Goal: Information Seeking & Learning: Learn about a topic

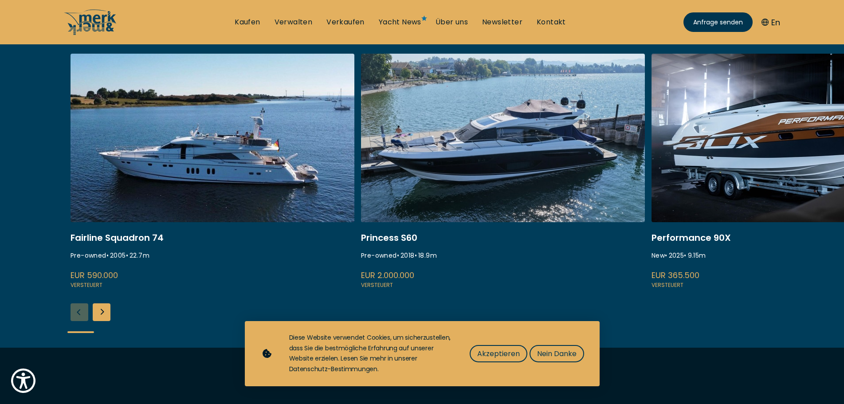
scroll to position [399, 0]
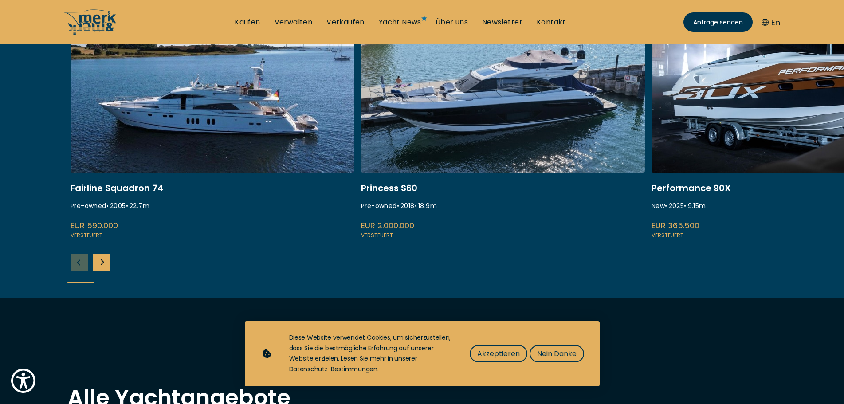
click at [107, 256] on div "Next slide" at bounding box center [102, 263] width 18 height 18
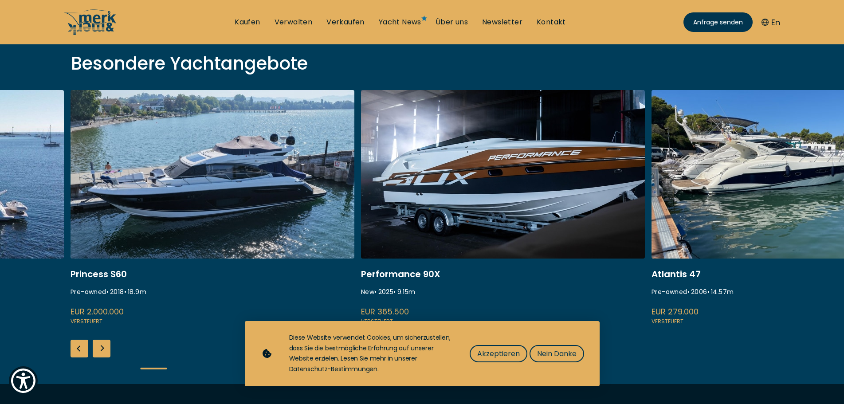
scroll to position [355, 0]
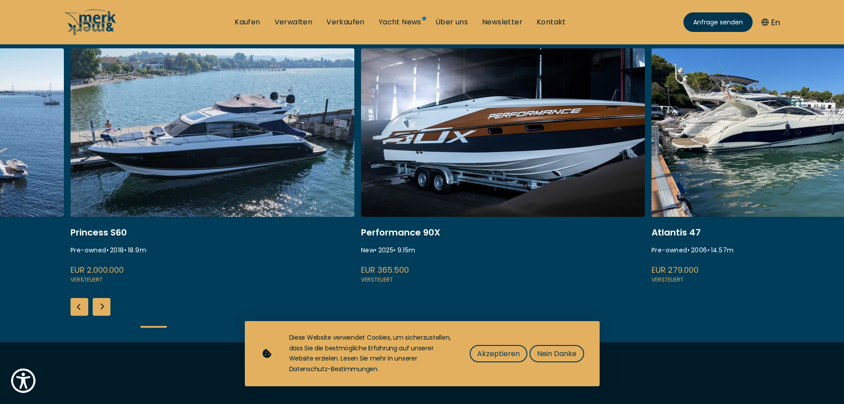
click at [98, 307] on div "Next slide" at bounding box center [102, 307] width 18 height 18
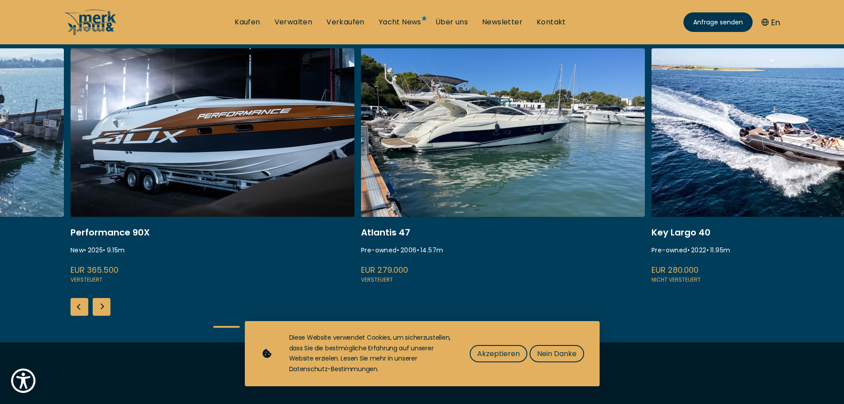
click at [98, 307] on div "Next slide" at bounding box center [102, 307] width 18 height 18
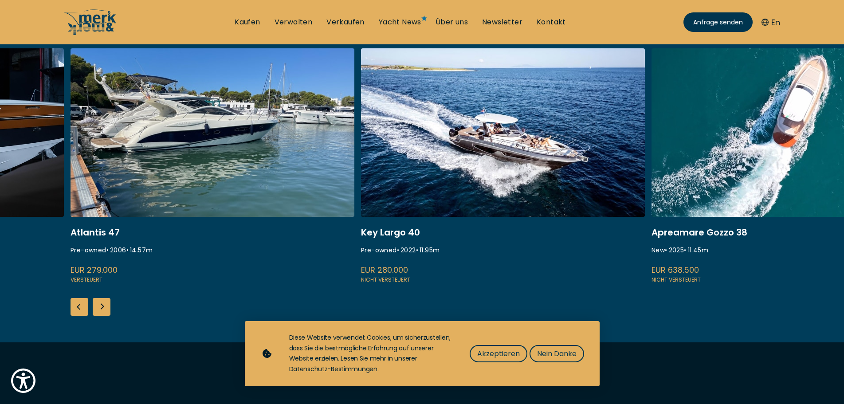
click at [98, 307] on div "Next slide" at bounding box center [102, 307] width 18 height 18
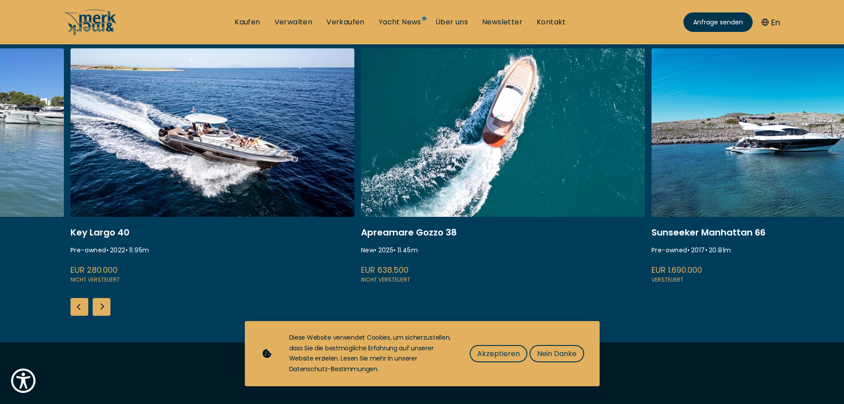
click at [98, 307] on div "Next slide" at bounding box center [102, 307] width 18 height 18
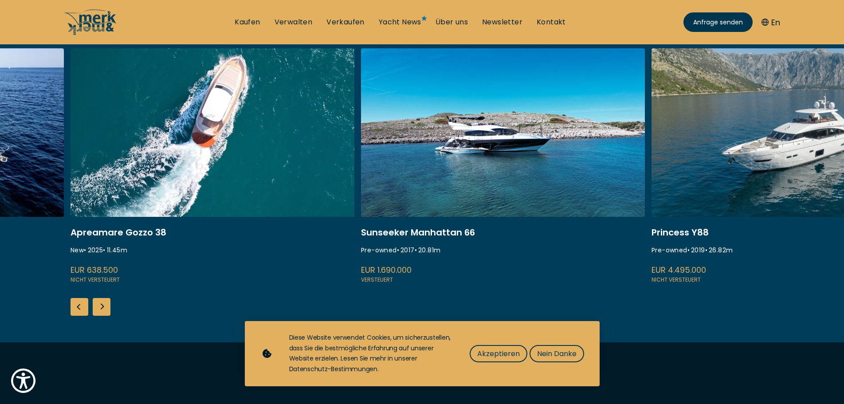
click at [98, 307] on div "Next slide" at bounding box center [102, 307] width 18 height 18
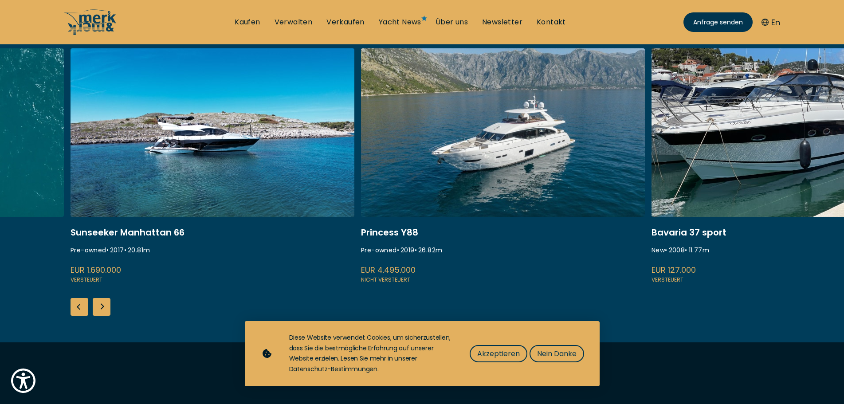
click at [224, 171] on link at bounding box center [213, 166] width 284 height 236
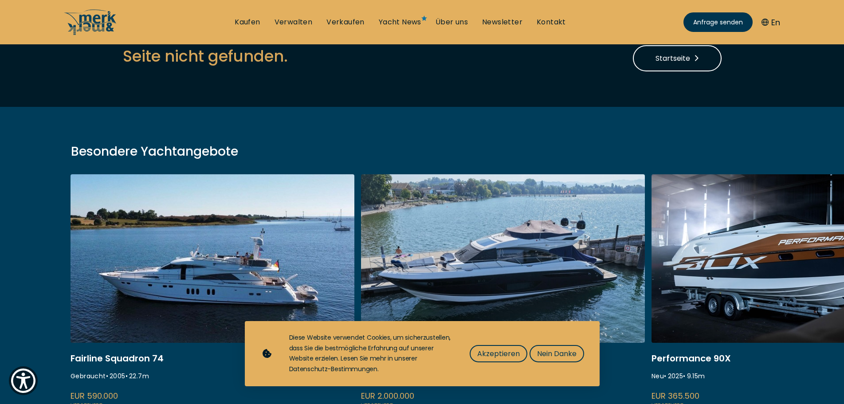
scroll to position [89, 0]
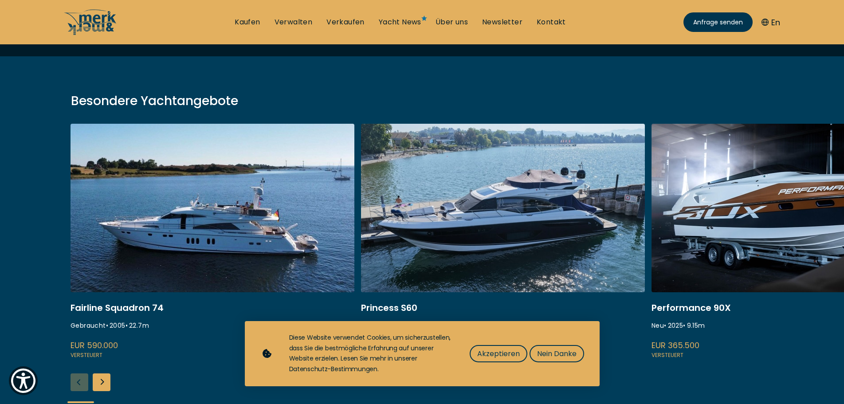
click at [227, 208] on link at bounding box center [213, 242] width 284 height 236
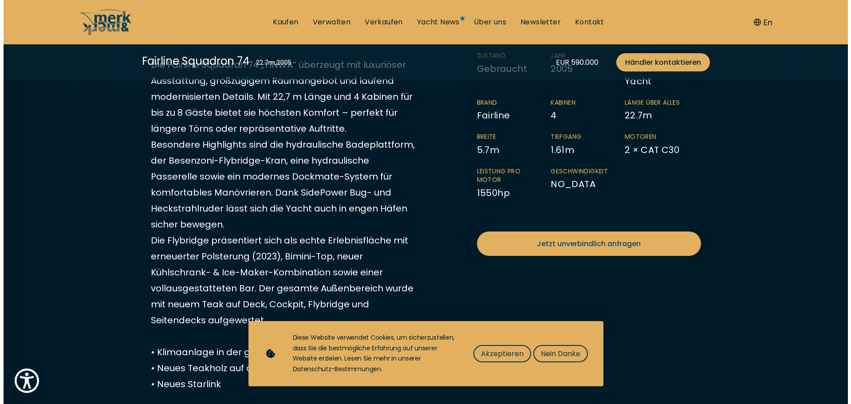
scroll to position [310, 0]
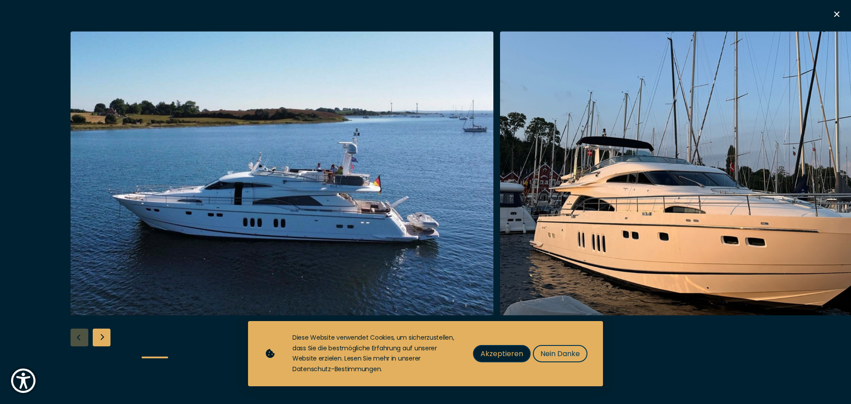
click at [510, 356] on span "Akzeptieren" at bounding box center [501, 353] width 43 height 11
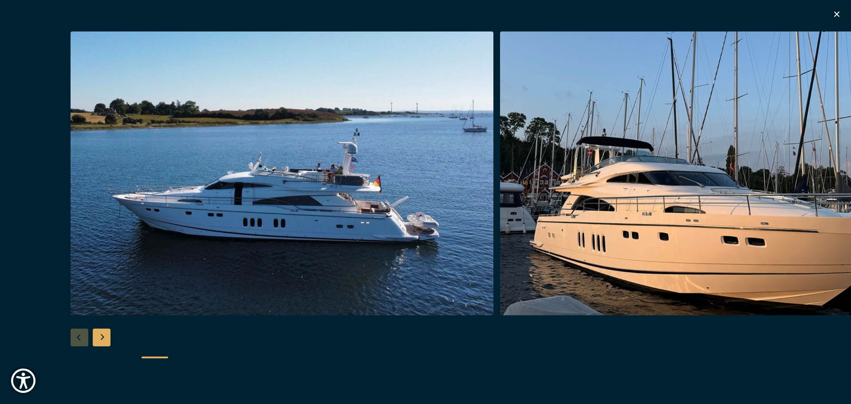
click at [103, 341] on div "Next slide" at bounding box center [102, 338] width 18 height 18
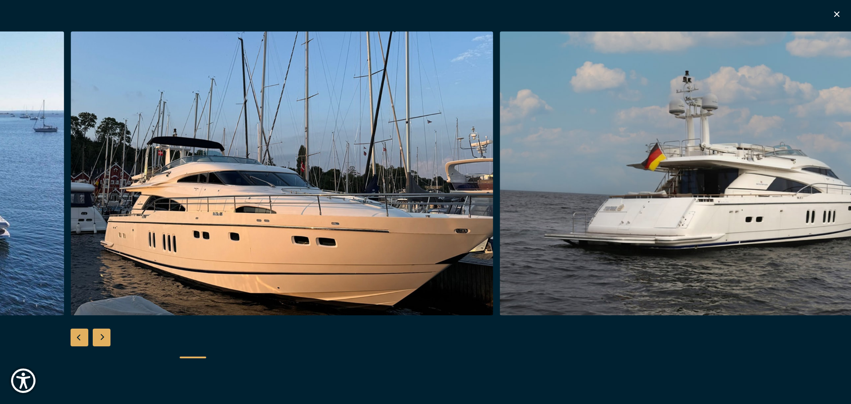
click at [103, 341] on div "Next slide" at bounding box center [102, 338] width 18 height 18
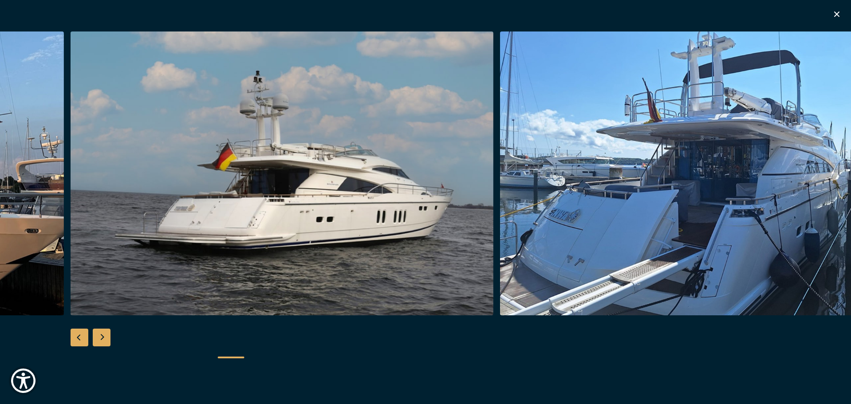
click at [103, 341] on div "Next slide" at bounding box center [102, 338] width 18 height 18
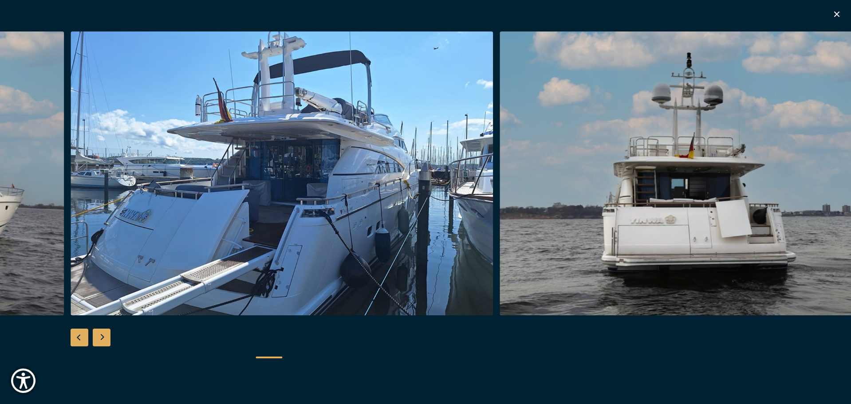
click at [103, 341] on div "Next slide" at bounding box center [102, 338] width 18 height 18
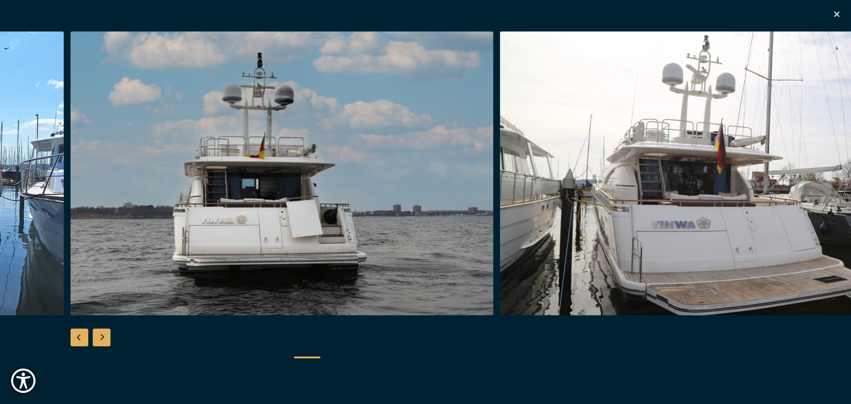
click at [103, 341] on div "Next slide" at bounding box center [102, 338] width 18 height 18
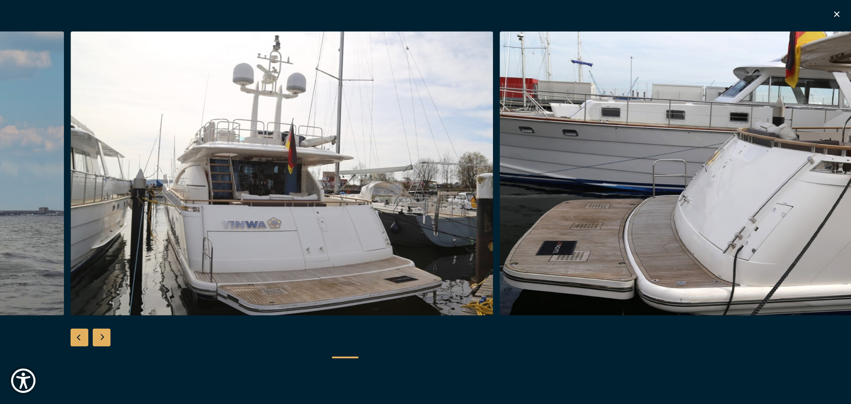
click at [103, 341] on div "Next slide" at bounding box center [102, 338] width 18 height 18
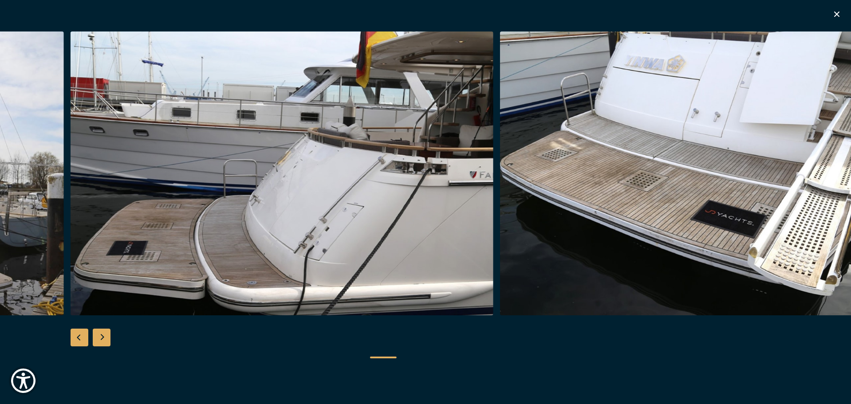
click at [103, 341] on div "Next slide" at bounding box center [102, 338] width 18 height 18
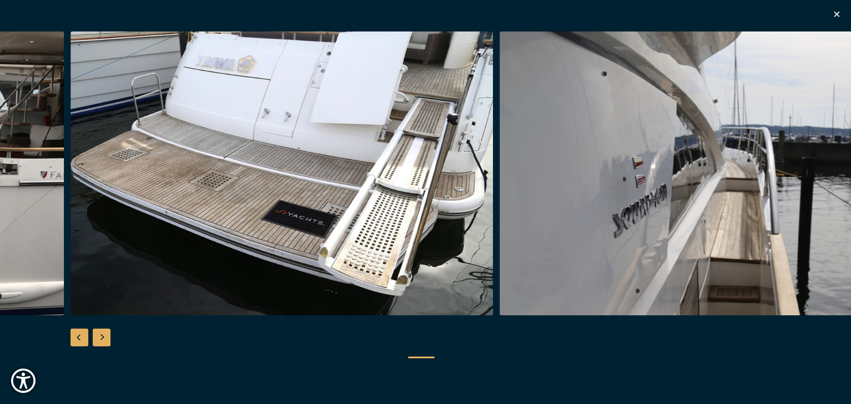
click at [103, 341] on div "Next slide" at bounding box center [102, 338] width 18 height 18
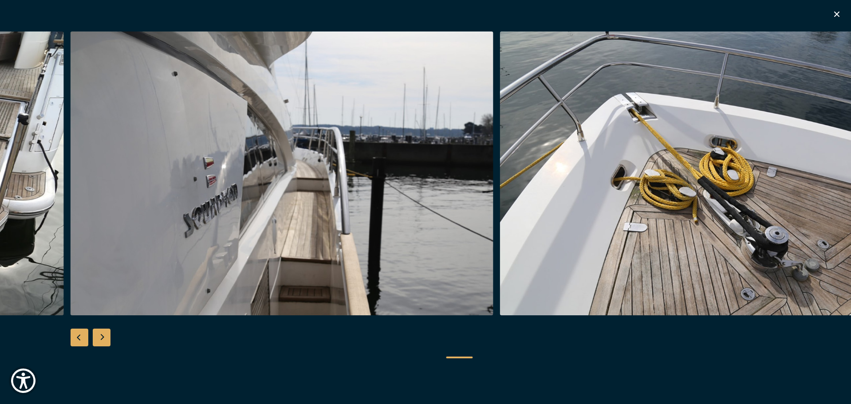
click at [103, 341] on div "Next slide" at bounding box center [102, 338] width 18 height 18
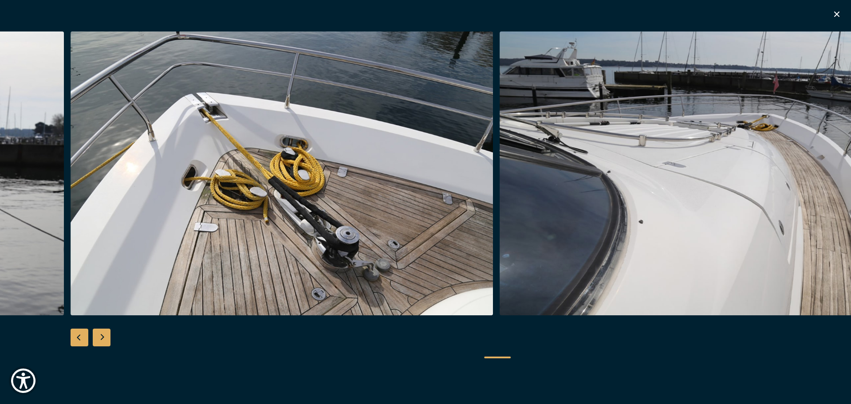
click at [103, 341] on div "Next slide" at bounding box center [102, 338] width 18 height 18
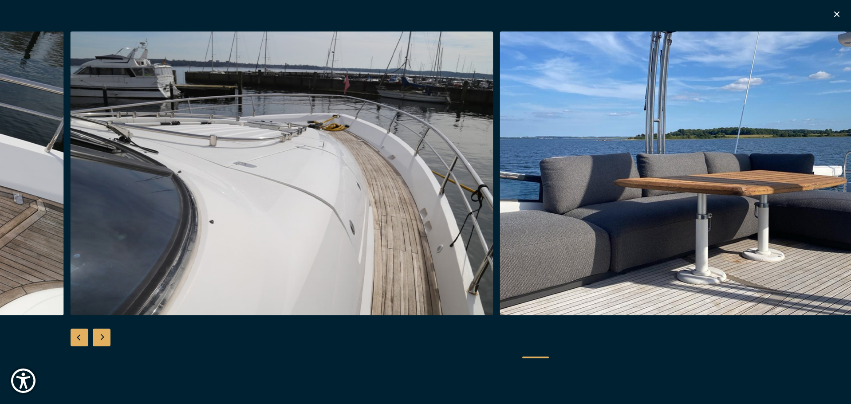
click at [103, 341] on div "Next slide" at bounding box center [102, 338] width 18 height 18
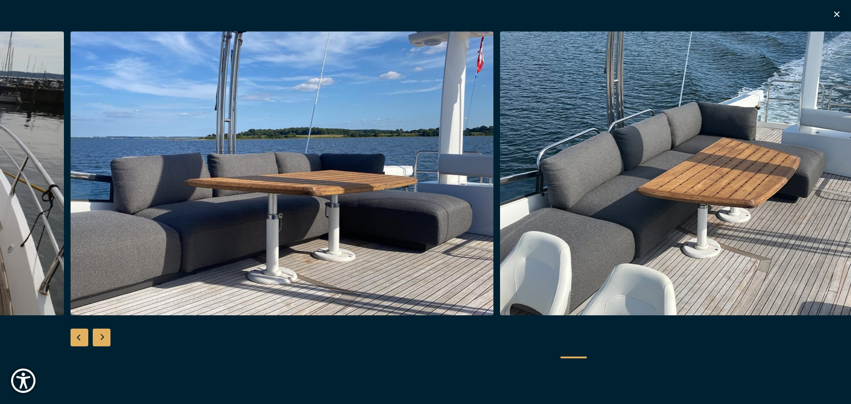
click at [103, 341] on div "Next slide" at bounding box center [102, 338] width 18 height 18
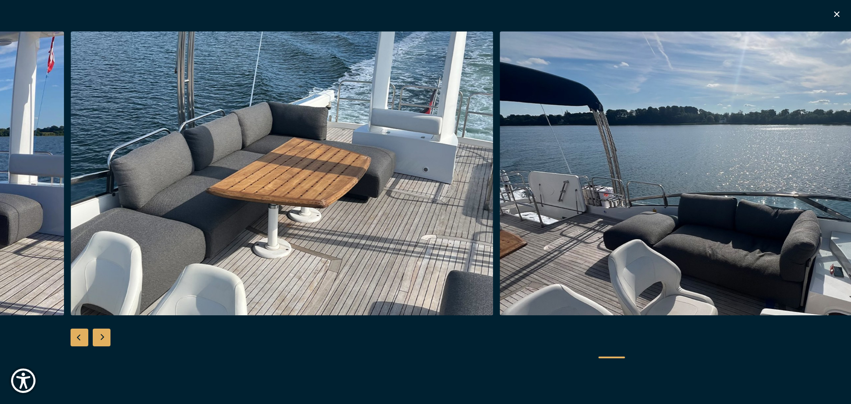
click at [103, 341] on div "Next slide" at bounding box center [102, 338] width 18 height 18
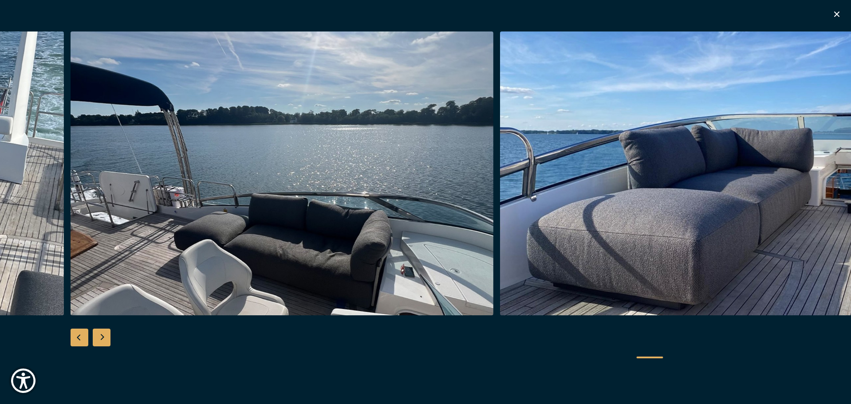
click at [103, 341] on div "Next slide" at bounding box center [102, 338] width 18 height 18
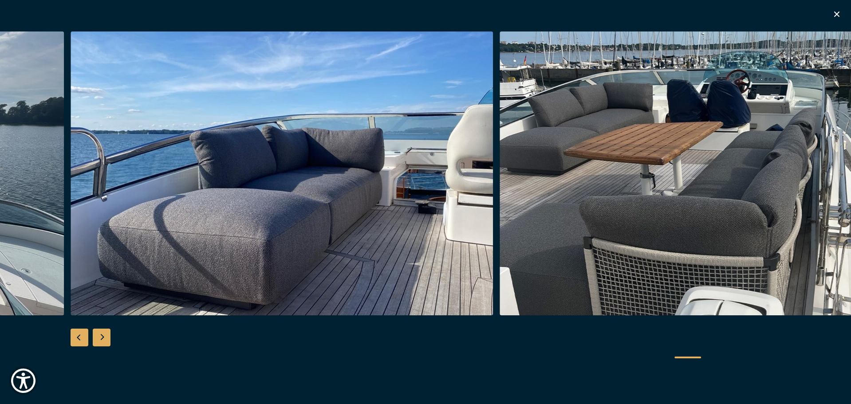
click at [103, 341] on div "Next slide" at bounding box center [102, 338] width 18 height 18
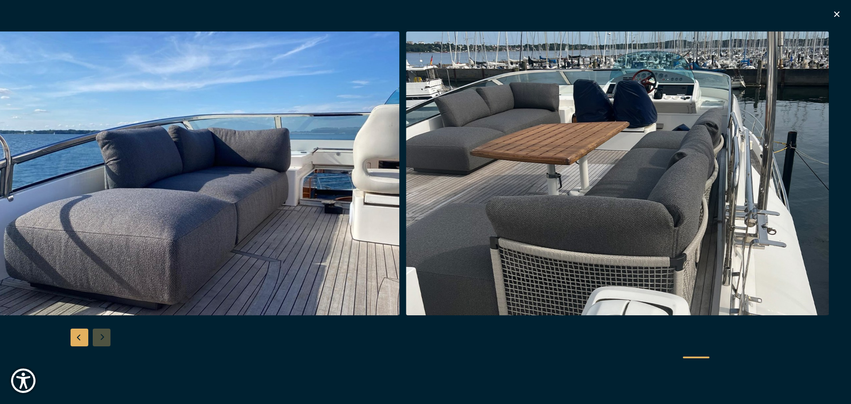
click at [103, 341] on div at bounding box center [425, 201] width 851 height 341
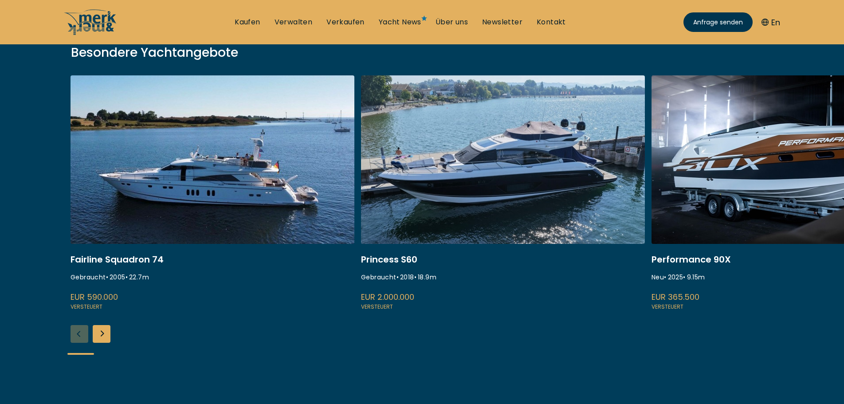
scroll to position [177, 0]
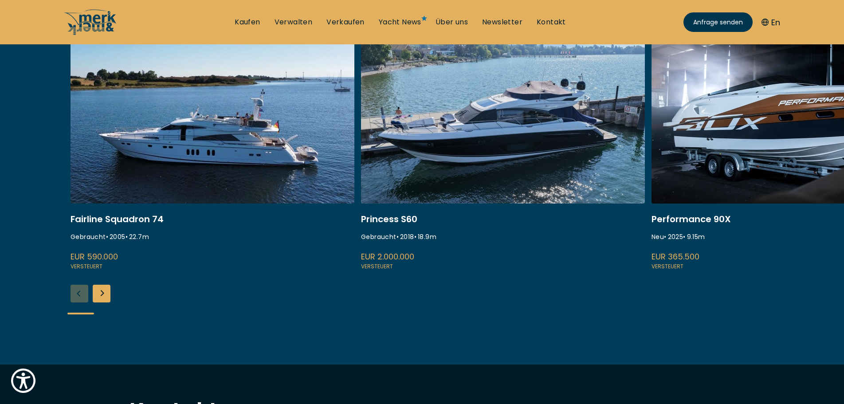
click at [105, 295] on div "Next slide" at bounding box center [102, 294] width 18 height 18
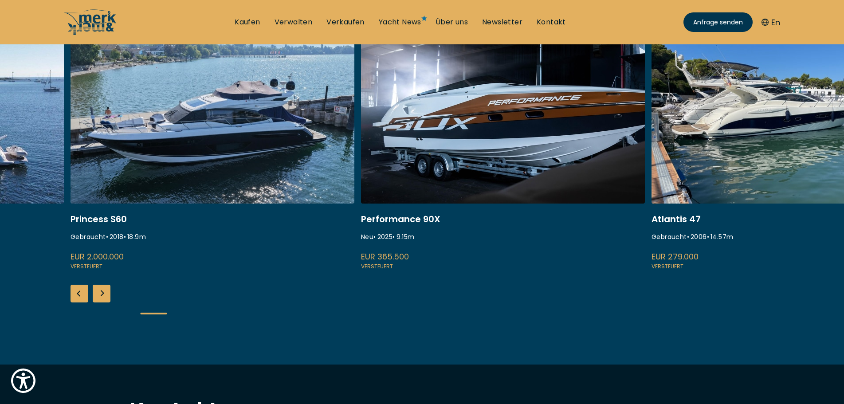
click at [105, 295] on div "Next slide" at bounding box center [102, 294] width 18 height 18
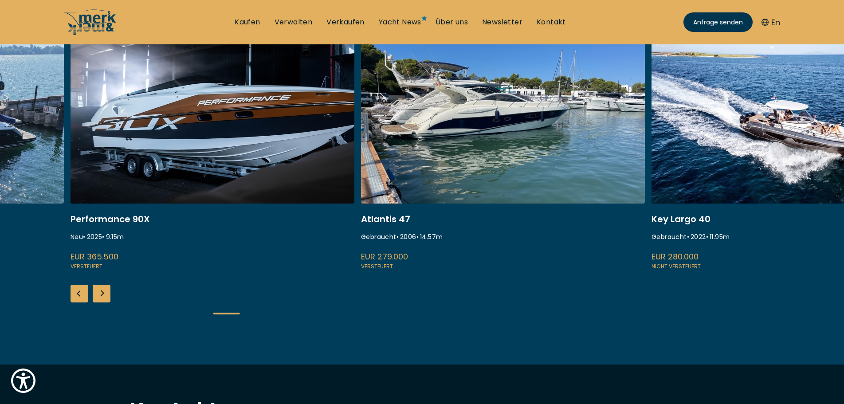
click at [105, 295] on div "Next slide" at bounding box center [102, 294] width 18 height 18
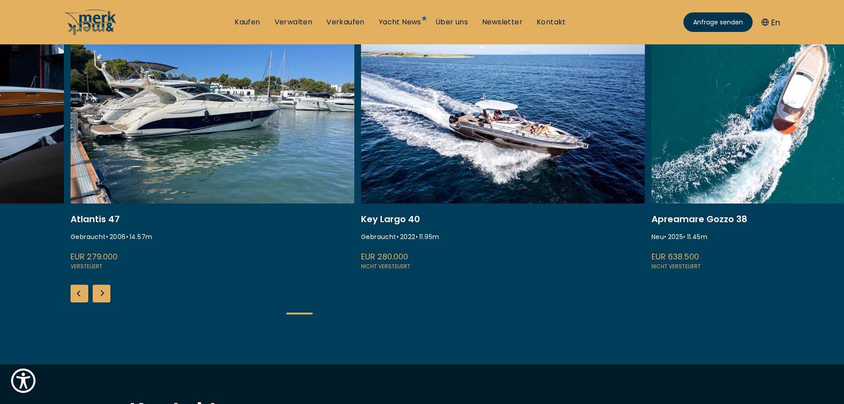
click at [105, 295] on div "Next slide" at bounding box center [102, 294] width 18 height 18
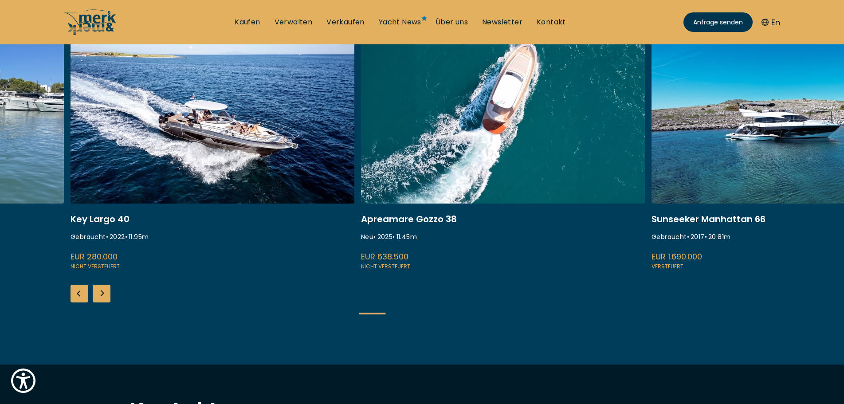
click at [105, 295] on div "Next slide" at bounding box center [102, 294] width 18 height 18
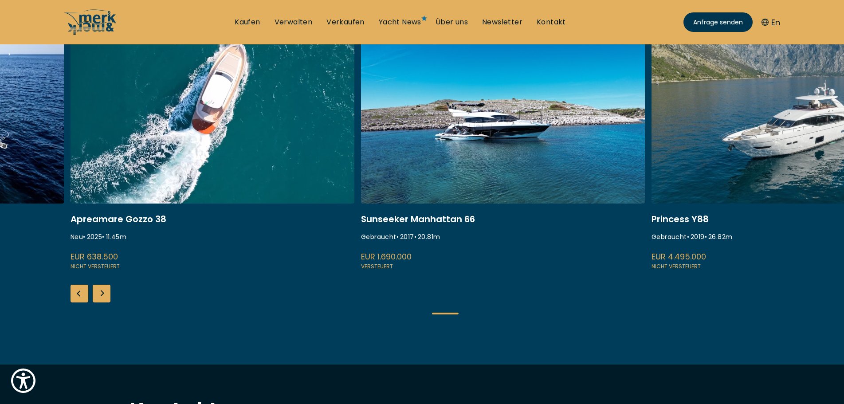
click at [105, 295] on div "Next slide" at bounding box center [102, 294] width 18 height 18
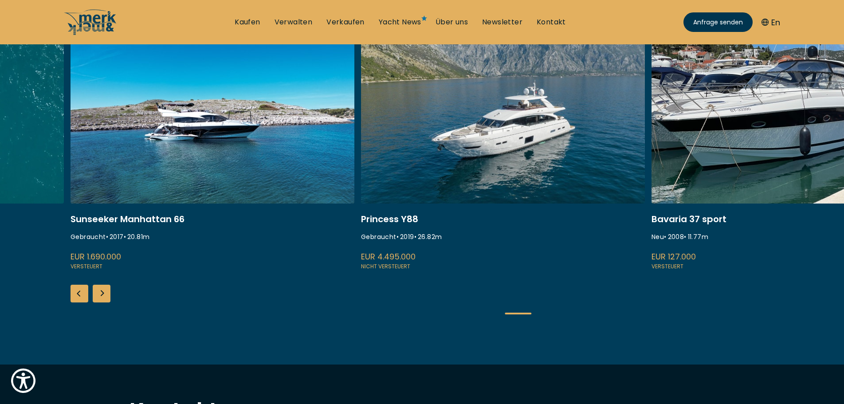
click at [105, 295] on div "Next slide" at bounding box center [102, 294] width 18 height 18
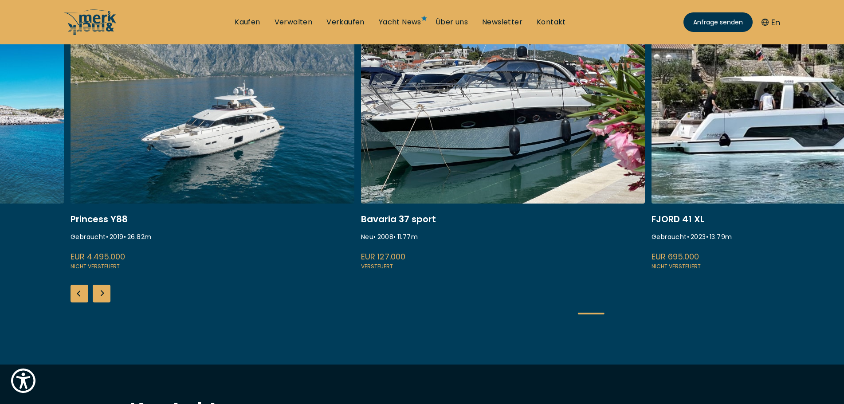
click at [105, 295] on div "Next slide" at bounding box center [102, 294] width 18 height 18
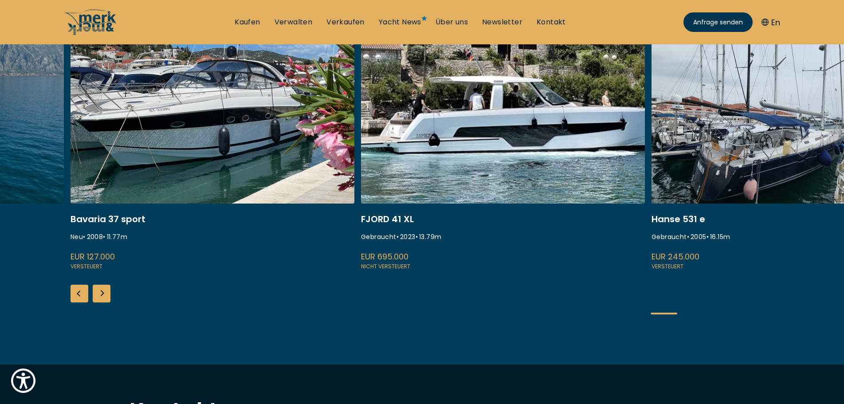
click at [105, 295] on div "Next slide" at bounding box center [102, 294] width 18 height 18
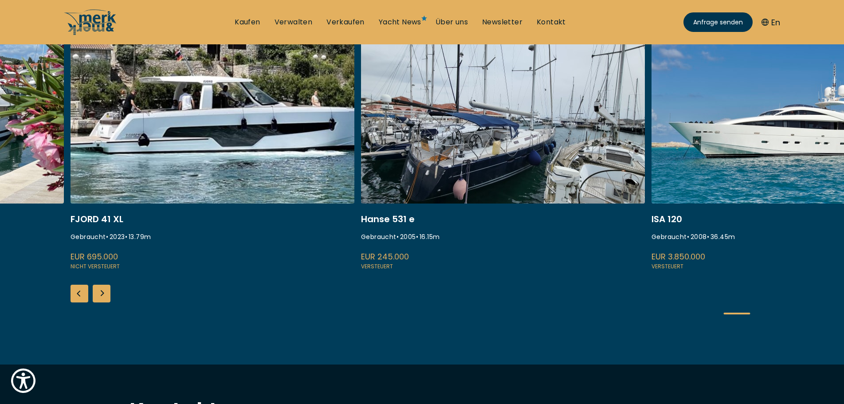
click at [714, 91] on link at bounding box center [793, 153] width 284 height 236
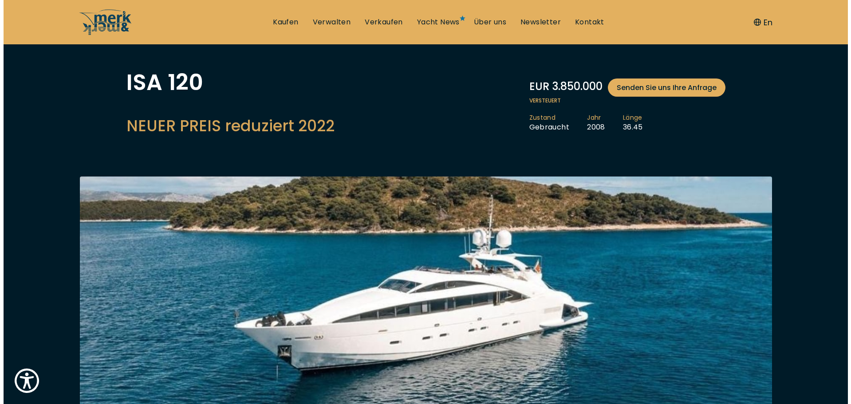
scroll to position [89, 0]
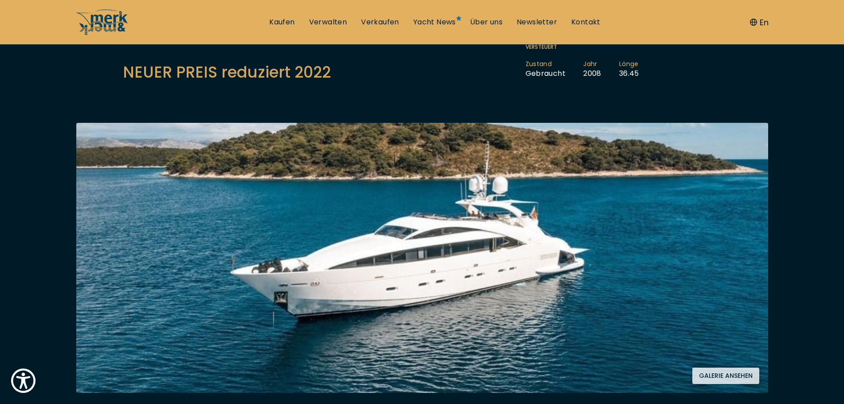
click at [364, 234] on img at bounding box center [422, 258] width 692 height 270
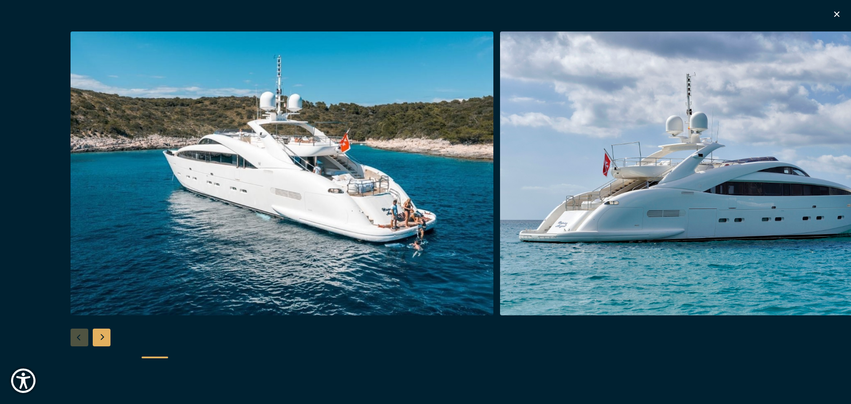
click at [104, 337] on div "Next slide" at bounding box center [102, 338] width 18 height 18
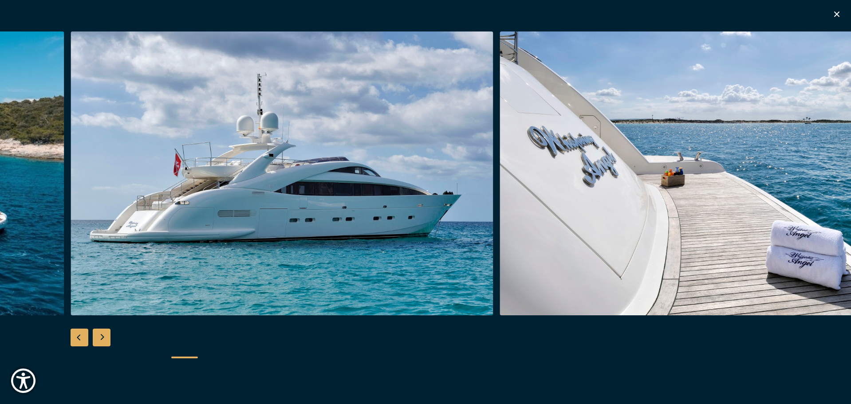
click at [104, 337] on div "Next slide" at bounding box center [102, 338] width 18 height 18
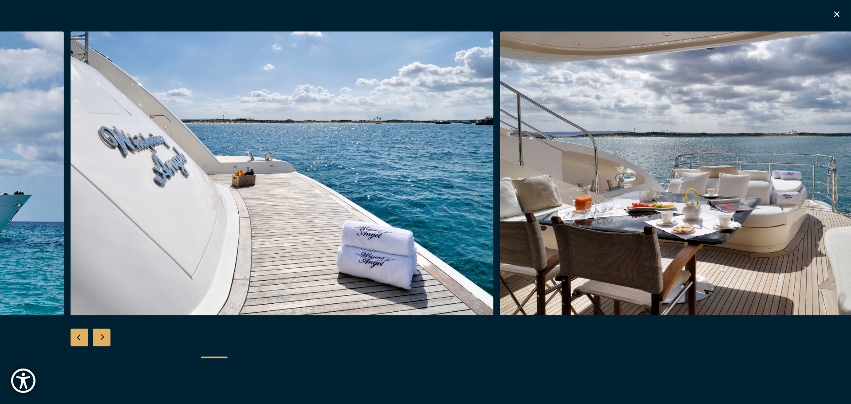
click at [104, 337] on div "Next slide" at bounding box center [102, 338] width 18 height 18
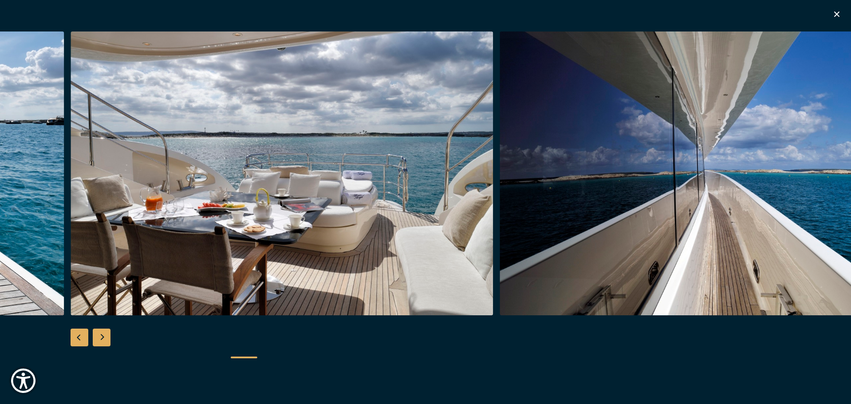
click at [104, 337] on div "Next slide" at bounding box center [102, 338] width 18 height 18
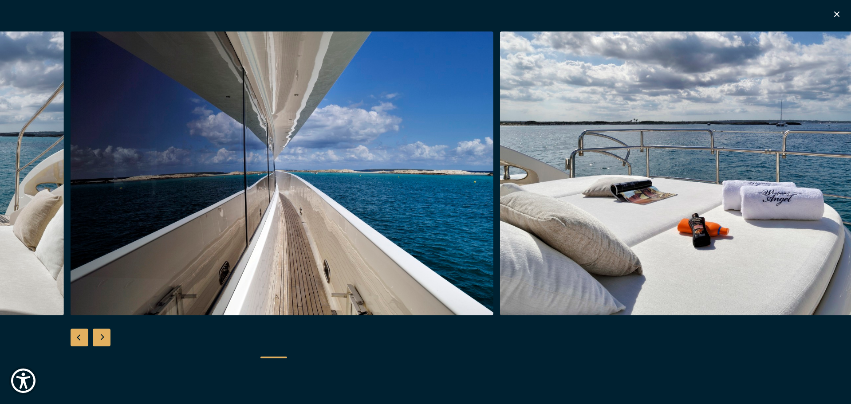
click at [104, 337] on div "Next slide" at bounding box center [102, 338] width 18 height 18
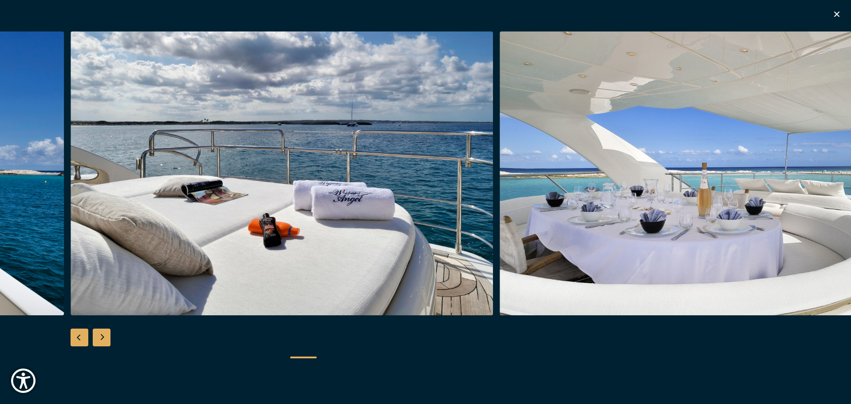
click at [104, 337] on div "Next slide" at bounding box center [102, 338] width 18 height 18
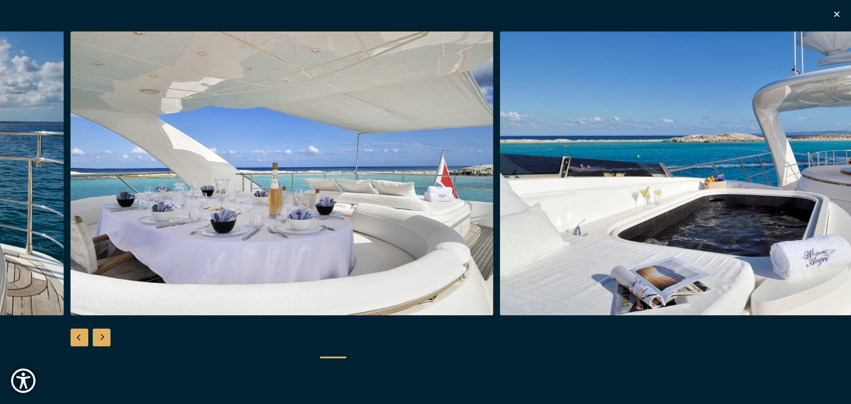
click at [104, 337] on div "Next slide" at bounding box center [102, 338] width 18 height 18
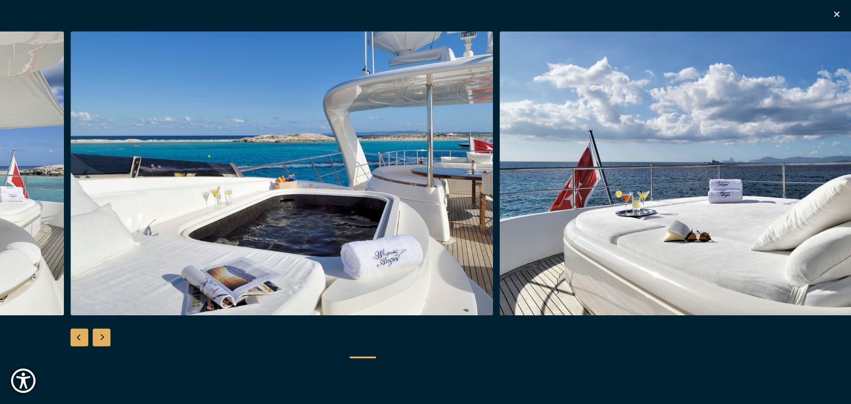
click at [104, 337] on div "Next slide" at bounding box center [102, 338] width 18 height 18
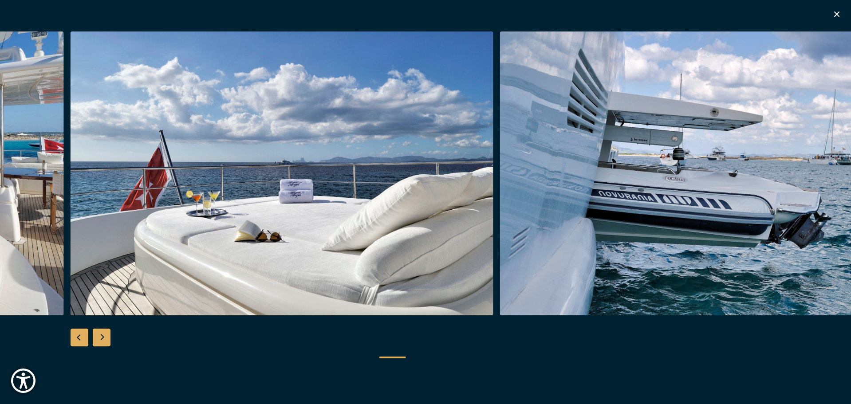
click at [104, 337] on div "Next slide" at bounding box center [102, 338] width 18 height 18
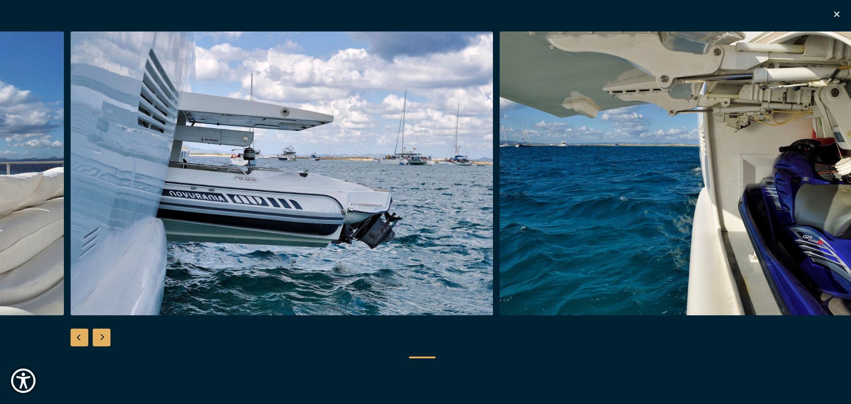
click at [104, 337] on div "Next slide" at bounding box center [102, 338] width 18 height 18
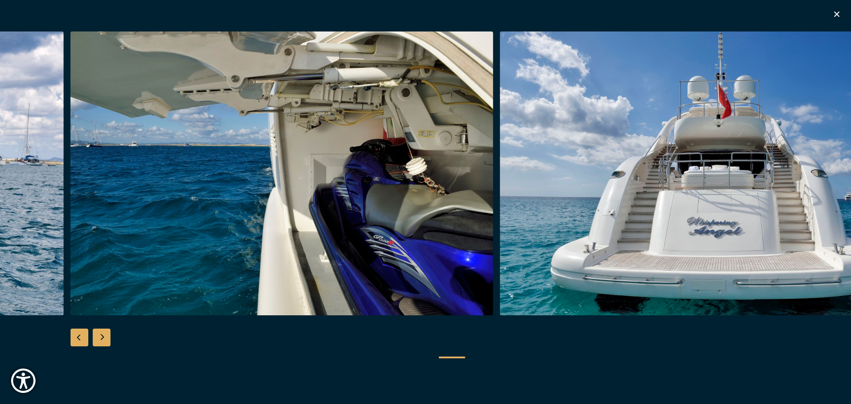
click at [104, 337] on div "Next slide" at bounding box center [102, 338] width 18 height 18
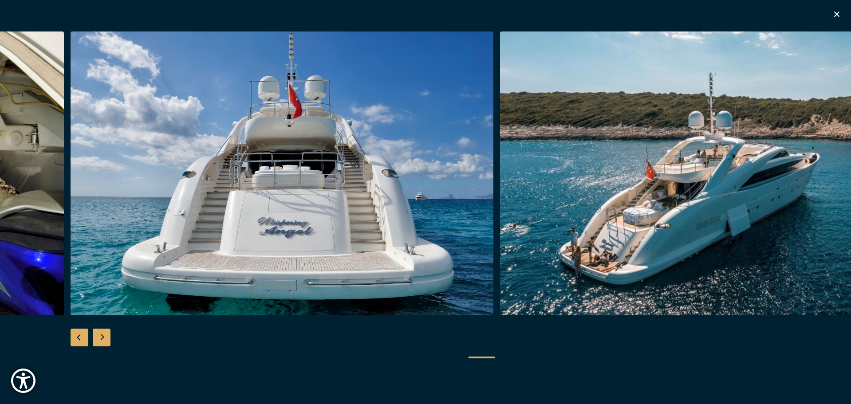
click at [104, 337] on div "Next slide" at bounding box center [102, 338] width 18 height 18
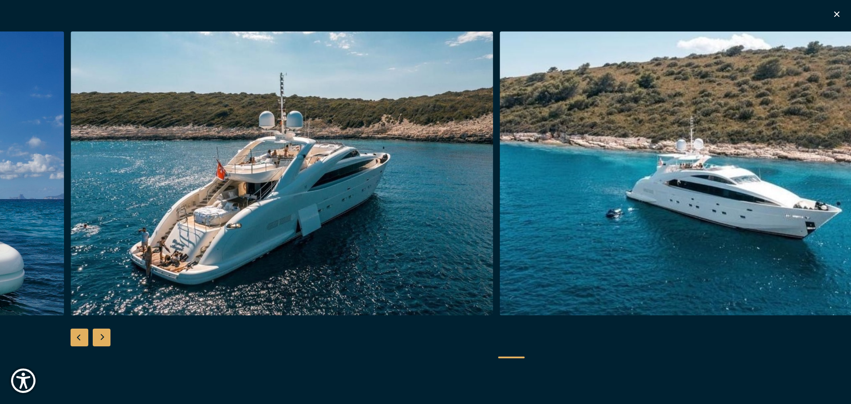
click at [104, 337] on div "Next slide" at bounding box center [102, 338] width 18 height 18
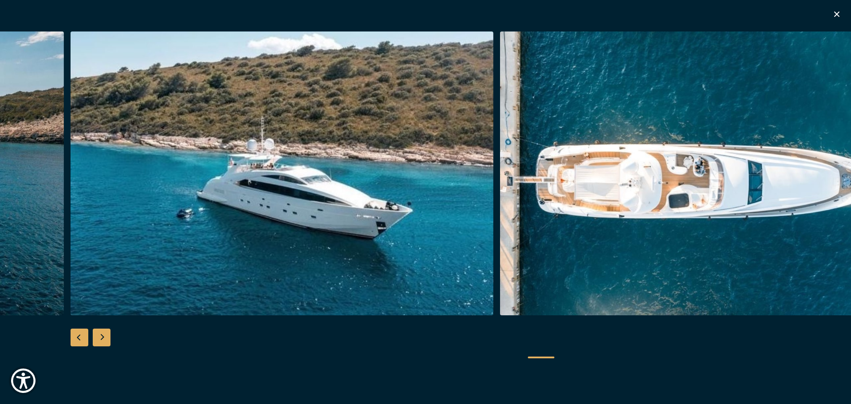
click at [104, 337] on div "Next slide" at bounding box center [102, 338] width 18 height 18
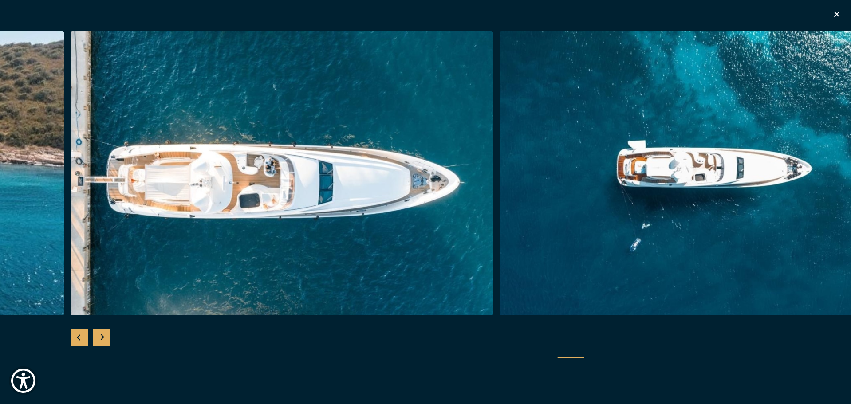
click at [104, 337] on div "Next slide" at bounding box center [102, 338] width 18 height 18
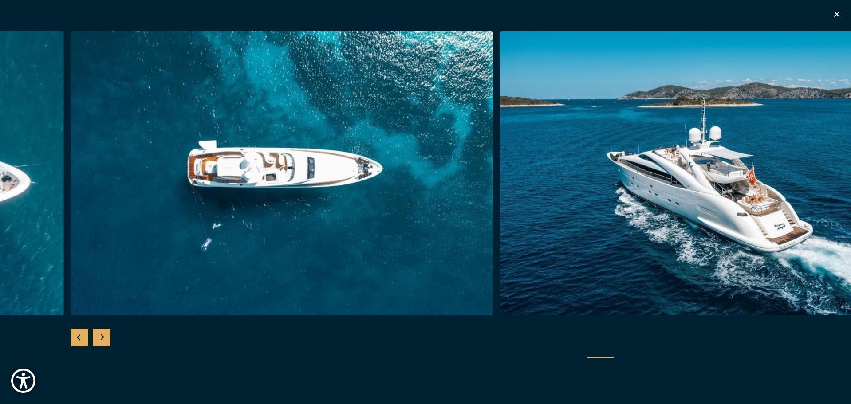
click at [104, 337] on div "Next slide" at bounding box center [102, 338] width 18 height 18
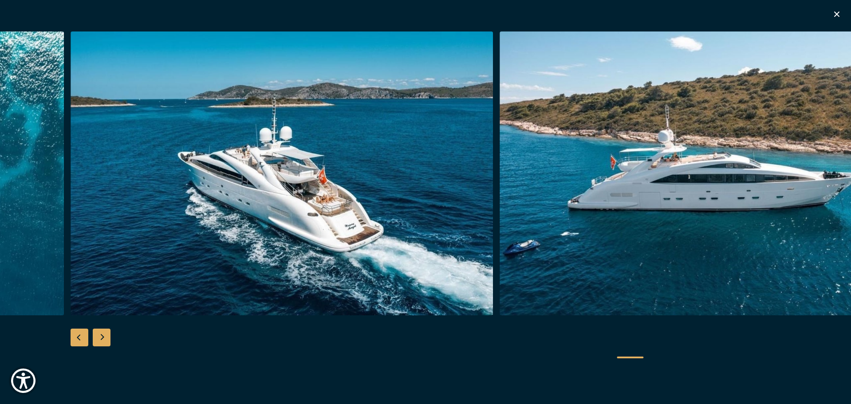
click at [104, 337] on div "Next slide" at bounding box center [102, 338] width 18 height 18
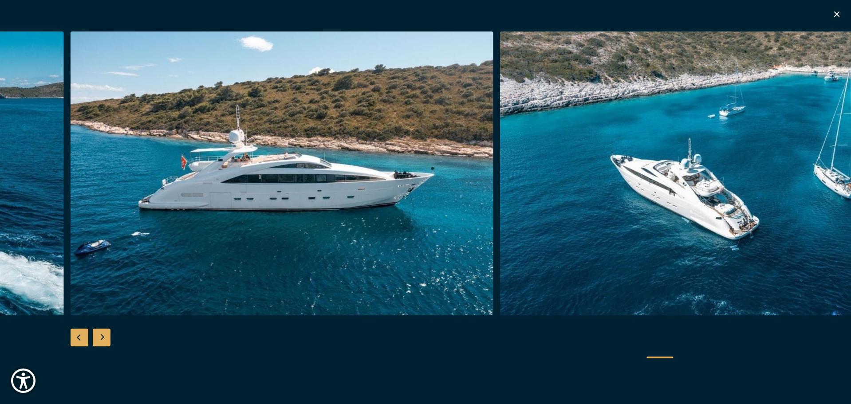
click at [104, 337] on div "Next slide" at bounding box center [102, 338] width 18 height 18
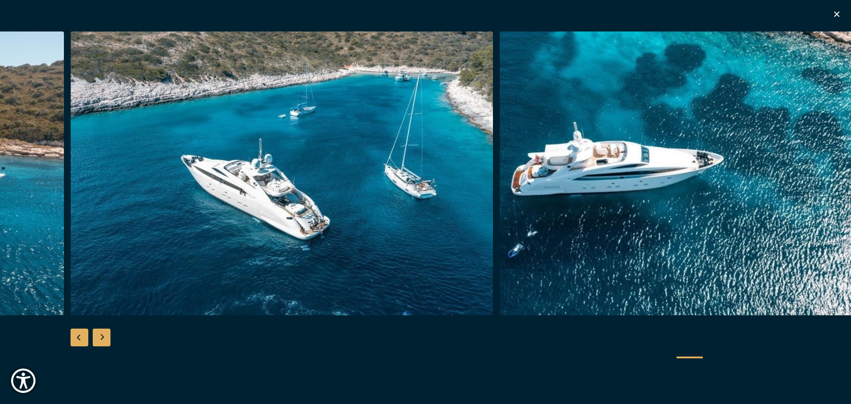
click at [104, 337] on div "Next slide" at bounding box center [102, 338] width 18 height 18
